Goal: Transaction & Acquisition: Subscribe to service/newsletter

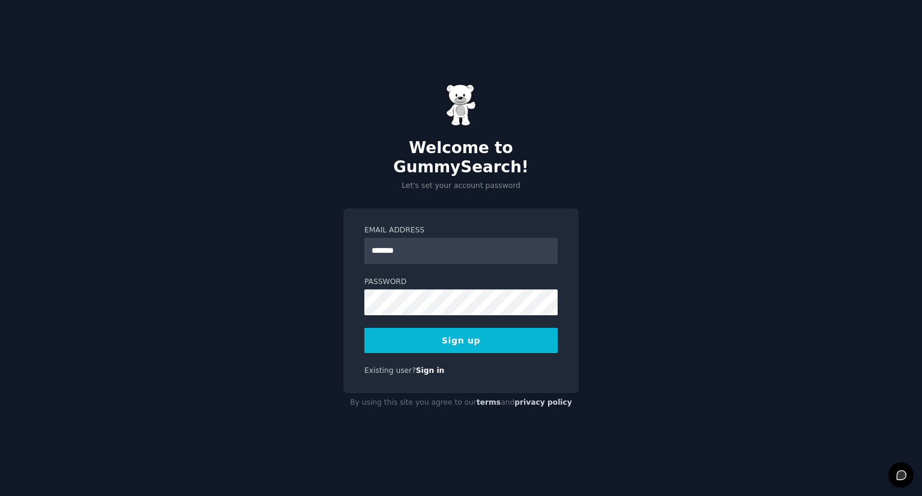
type input "**********"
click at [459, 328] on button "Sign up" at bounding box center [460, 340] width 193 height 25
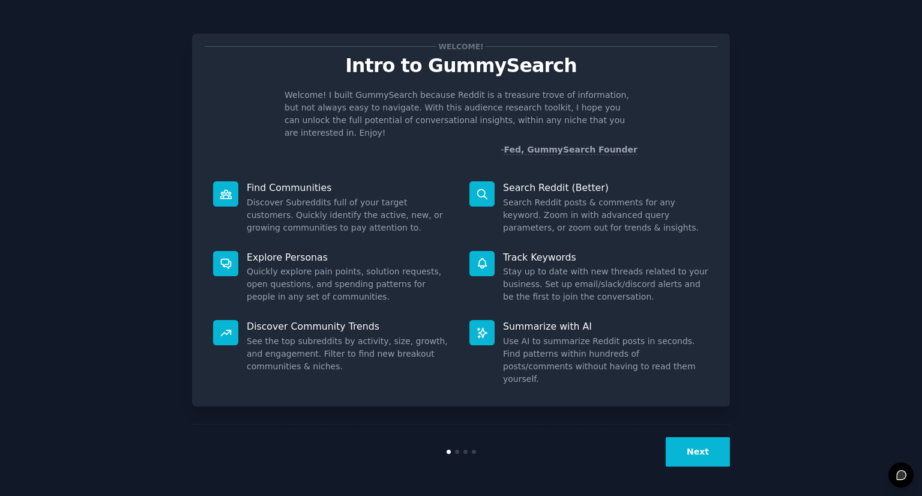
click at [714, 445] on button "Next" at bounding box center [698, 451] width 64 height 29
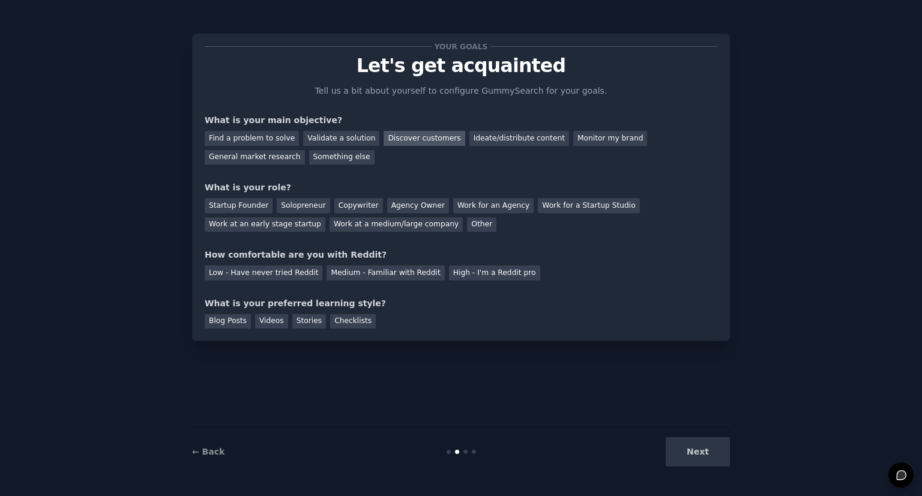
click at [384, 142] on div "Discover customers" at bounding box center [424, 138] width 81 height 15
click at [305, 150] on div "General market research" at bounding box center [255, 157] width 100 height 15
click at [237, 208] on div "Startup Founder" at bounding box center [239, 205] width 68 height 15
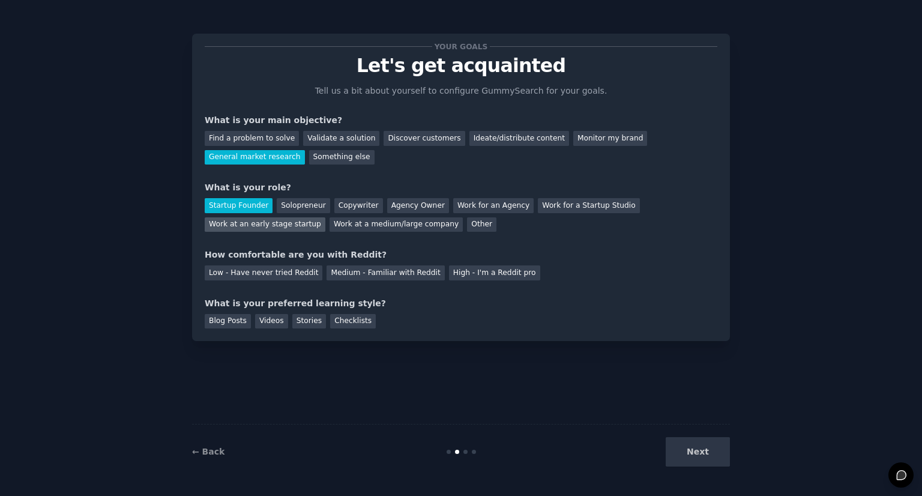
click at [325, 217] on div "Work at an early stage startup" at bounding box center [265, 224] width 121 height 15
click at [251, 205] on div "Startup Founder" at bounding box center [239, 205] width 68 height 15
click at [346, 274] on div "Medium - Familiar with Reddit" at bounding box center [386, 272] width 118 height 15
click at [339, 326] on div "Checklists" at bounding box center [353, 321] width 46 height 15
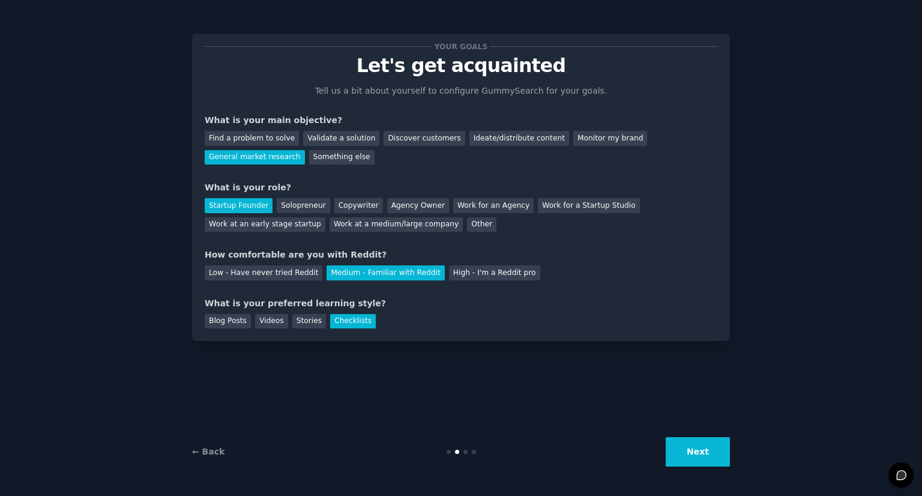
click at [701, 451] on button "Next" at bounding box center [698, 451] width 64 height 29
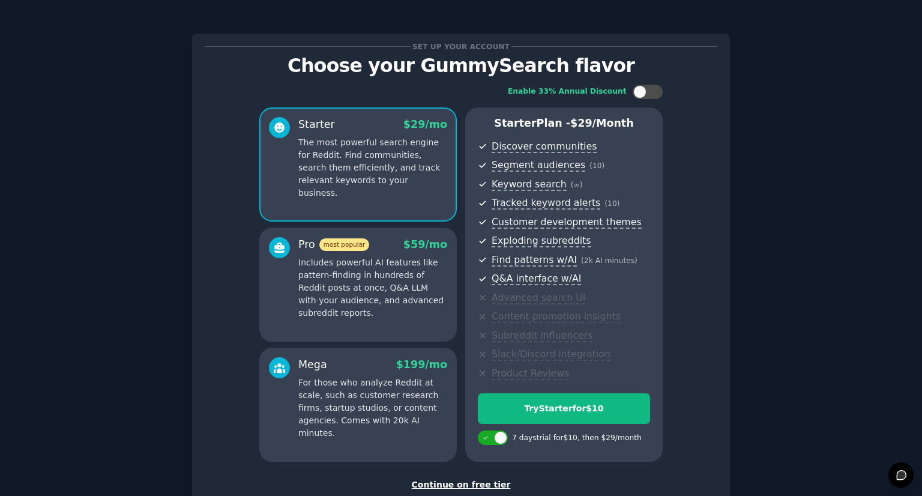
click at [474, 488] on div "Set up your account Choose your GummySearch flavor Enable 33% Annual Discount S…" at bounding box center [461, 288] width 922 height 576
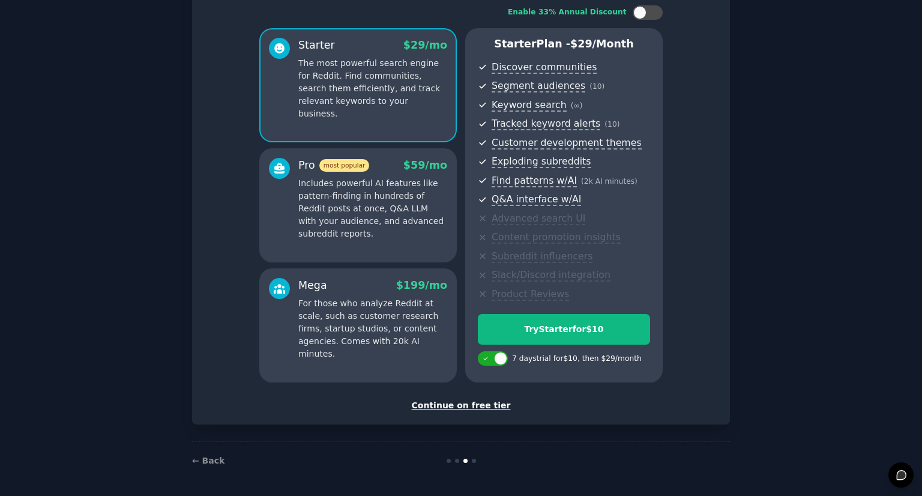
click at [482, 405] on div "Continue on free tier" at bounding box center [461, 405] width 513 height 13
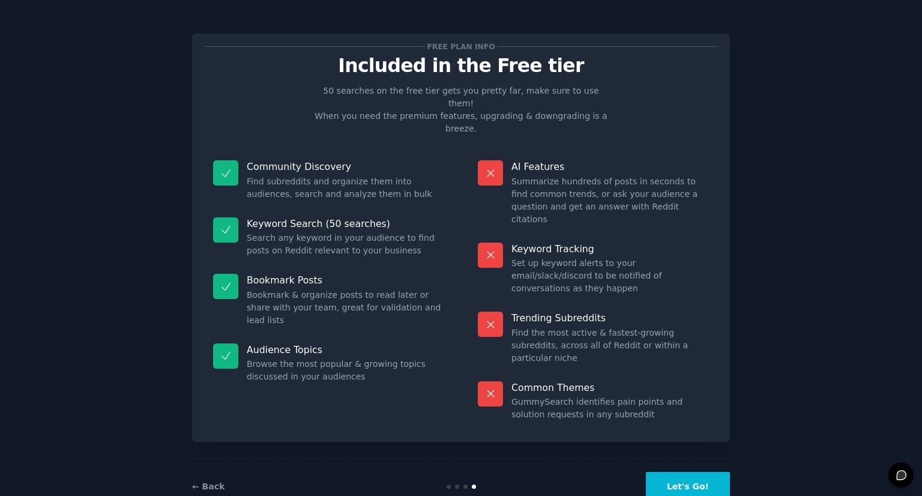
click at [711, 472] on button "Let's Go!" at bounding box center [688, 486] width 84 height 29
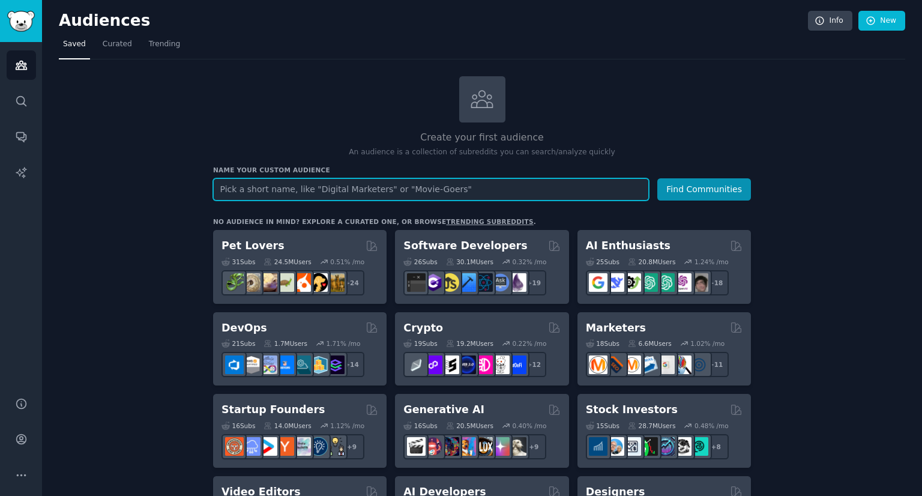
click at [361, 186] on input "text" at bounding box center [431, 189] width 436 height 22
type input "offroading"
click at [657, 178] on button "Find Communities" at bounding box center [704, 189] width 94 height 22
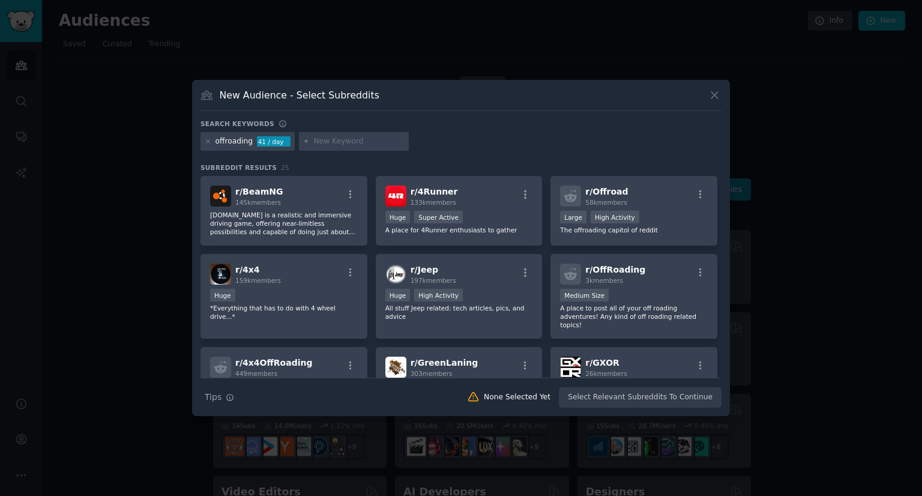
click at [712, 97] on icon at bounding box center [714, 95] width 13 height 13
